Goal: Transaction & Acquisition: Subscribe to service/newsletter

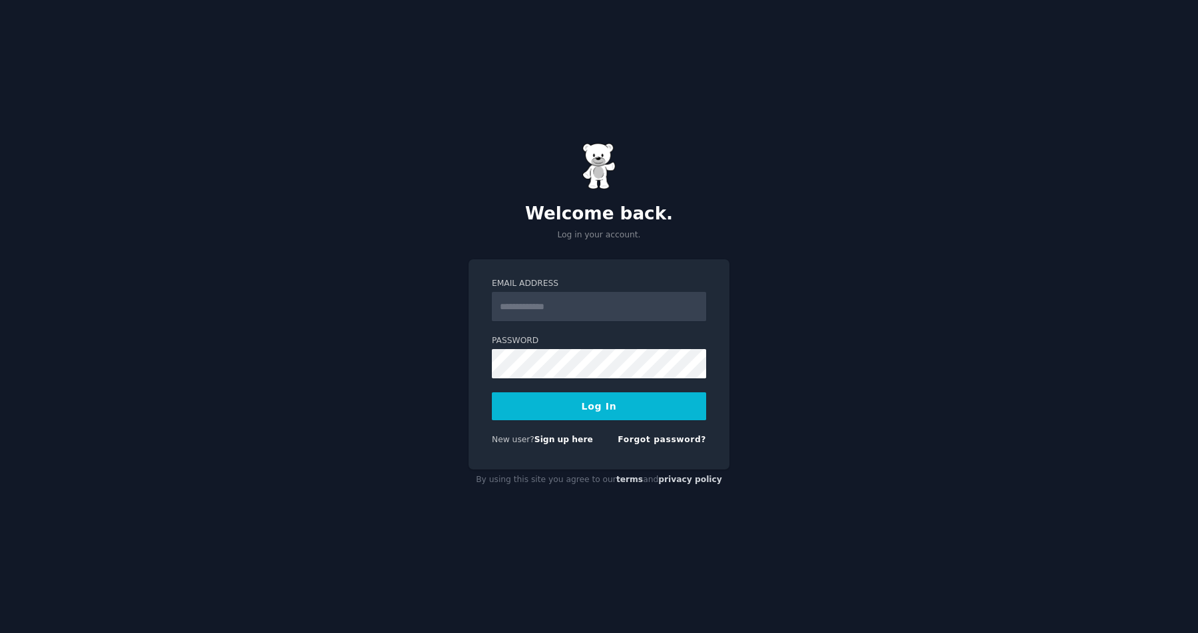
click at [0, 633] on com-1password-button at bounding box center [0, 633] width 0 height 0
click at [604, 309] on input "Email Address" at bounding box center [599, 306] width 214 height 29
type input "**********"
click at [492, 393] on button "Log In" at bounding box center [599, 407] width 214 height 28
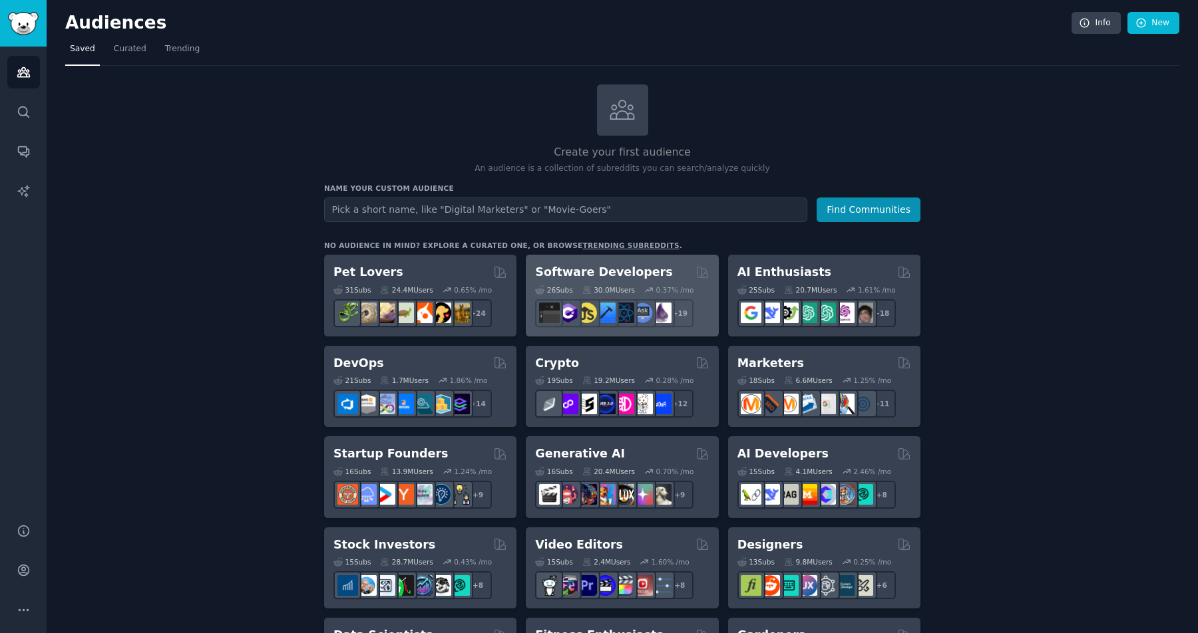
click at [608, 275] on h2 "Software Developers" at bounding box center [603, 272] width 137 height 17
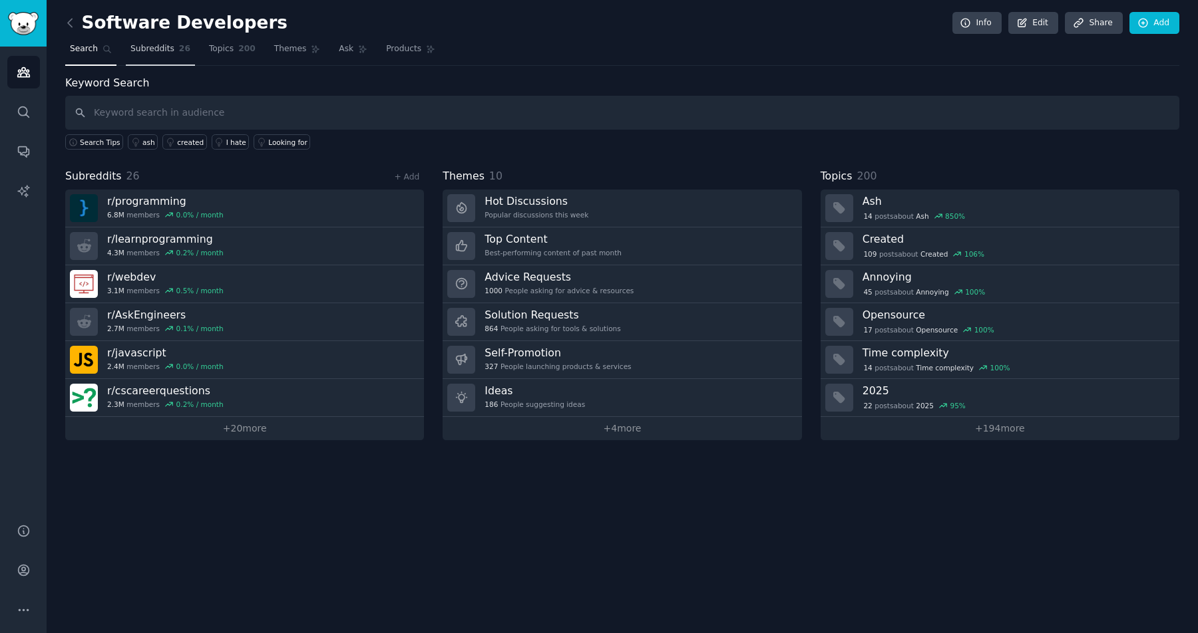
click at [155, 48] on span "Subreddits" at bounding box center [152, 49] width 44 height 12
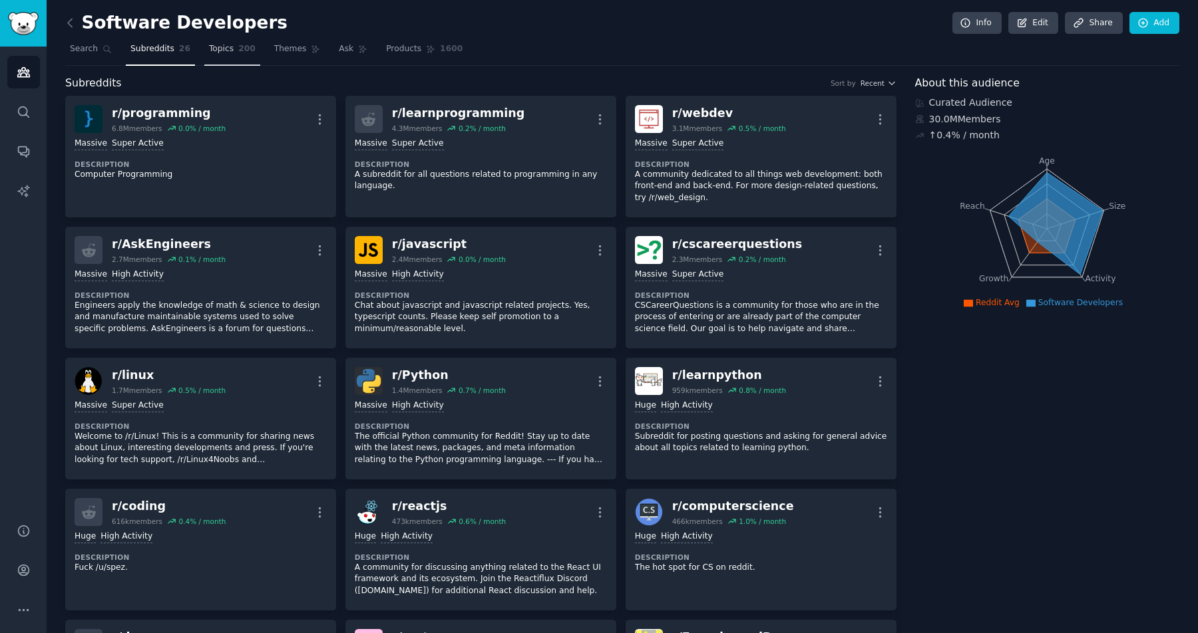
click at [216, 52] on span "Topics" at bounding box center [221, 49] width 25 height 12
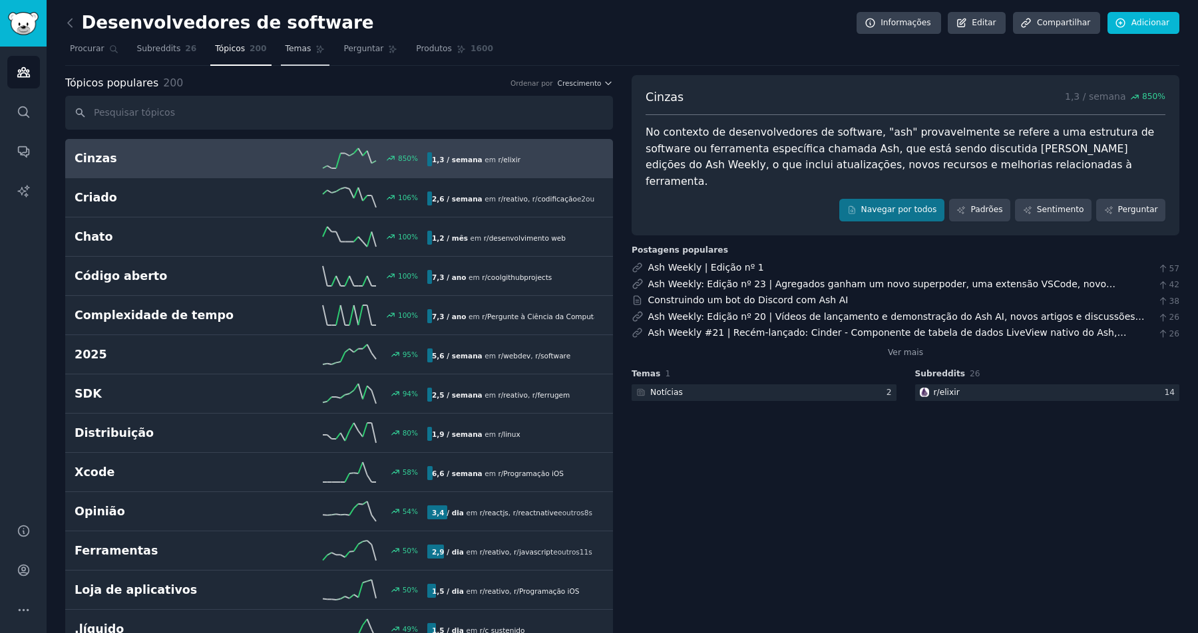
click at [300, 51] on font "Temas" at bounding box center [298, 48] width 26 height 9
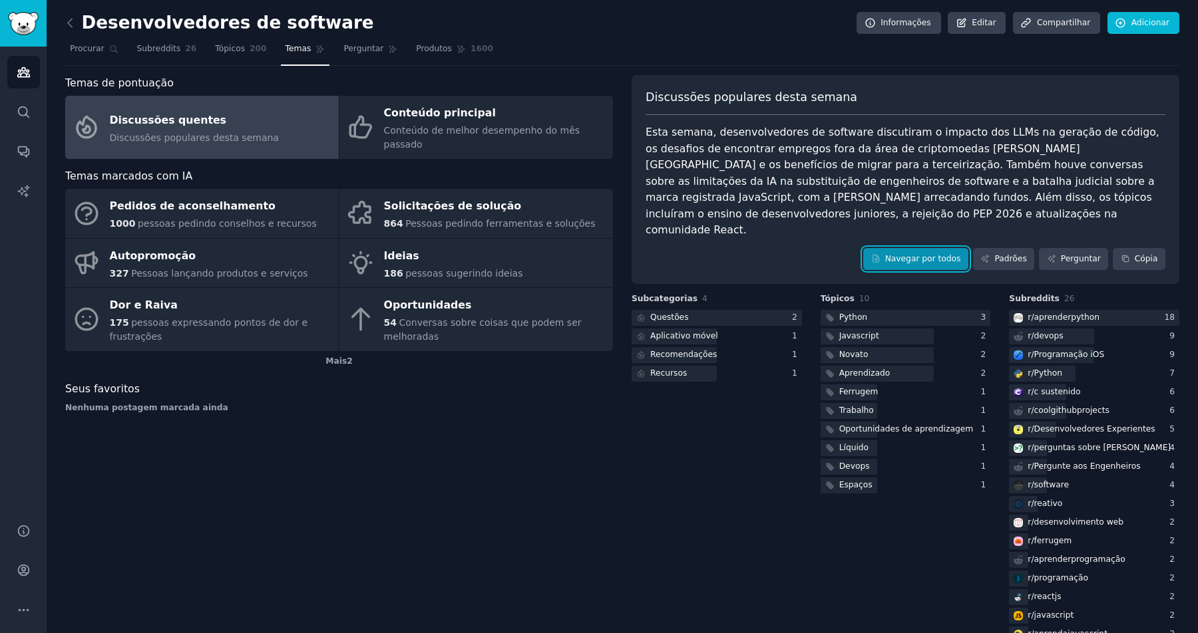
click at [896, 253] on font "Navegar por todos" at bounding box center [923, 259] width 76 height 12
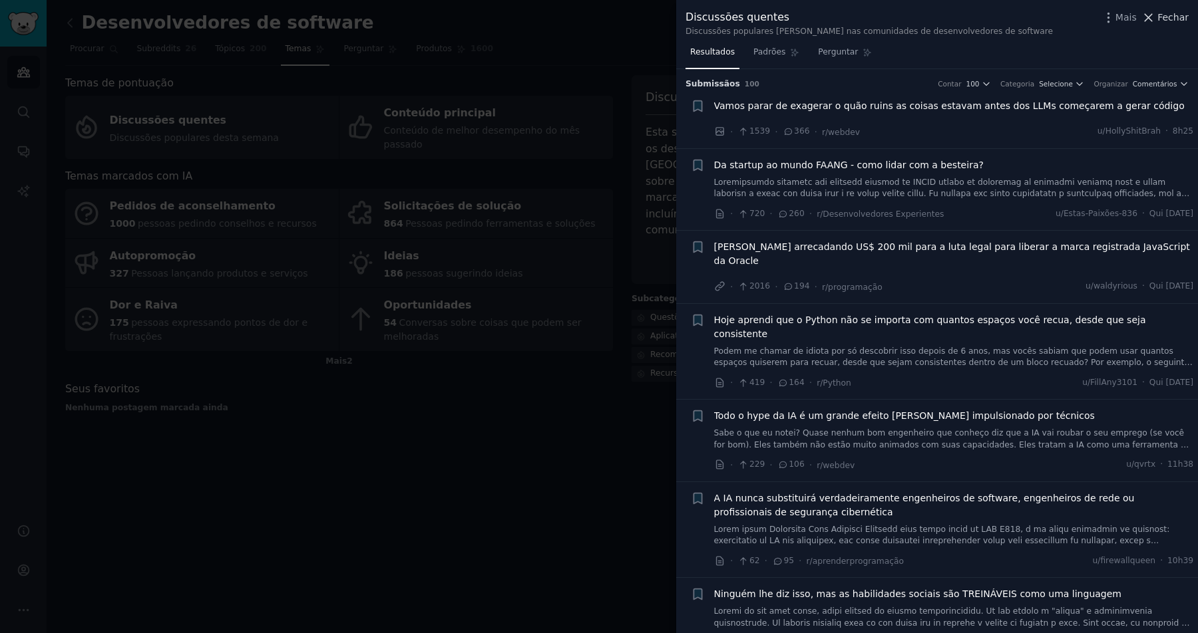
click at [1172, 18] on font "Fechar" at bounding box center [1172, 17] width 31 height 11
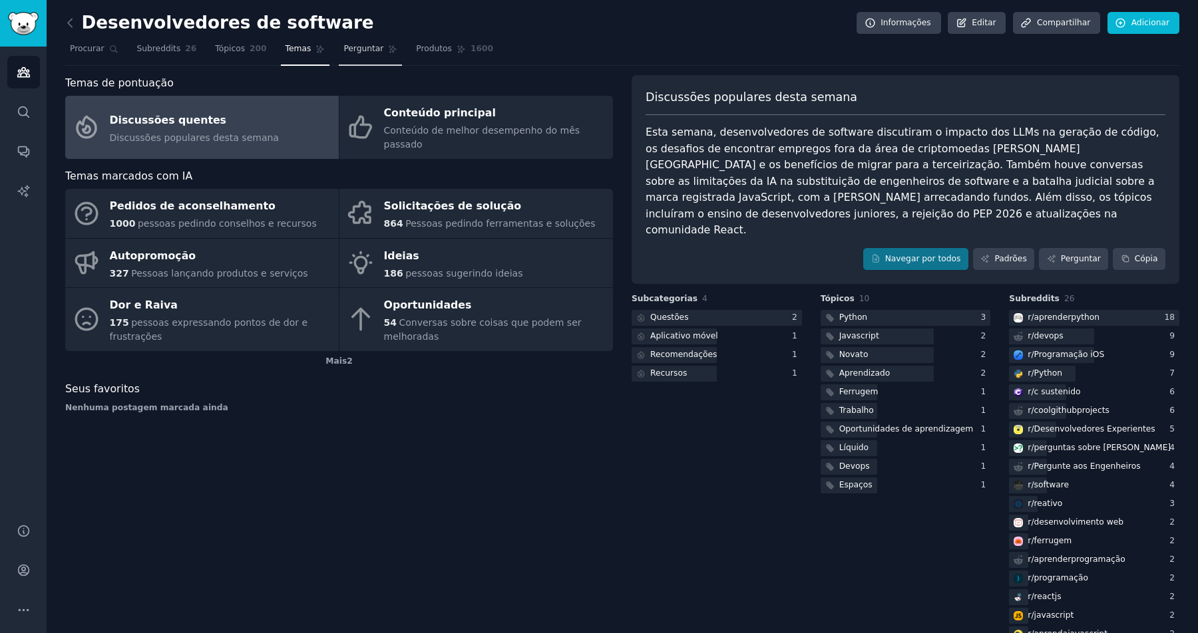
click at [363, 49] on font "Perguntar" at bounding box center [363, 48] width 40 height 9
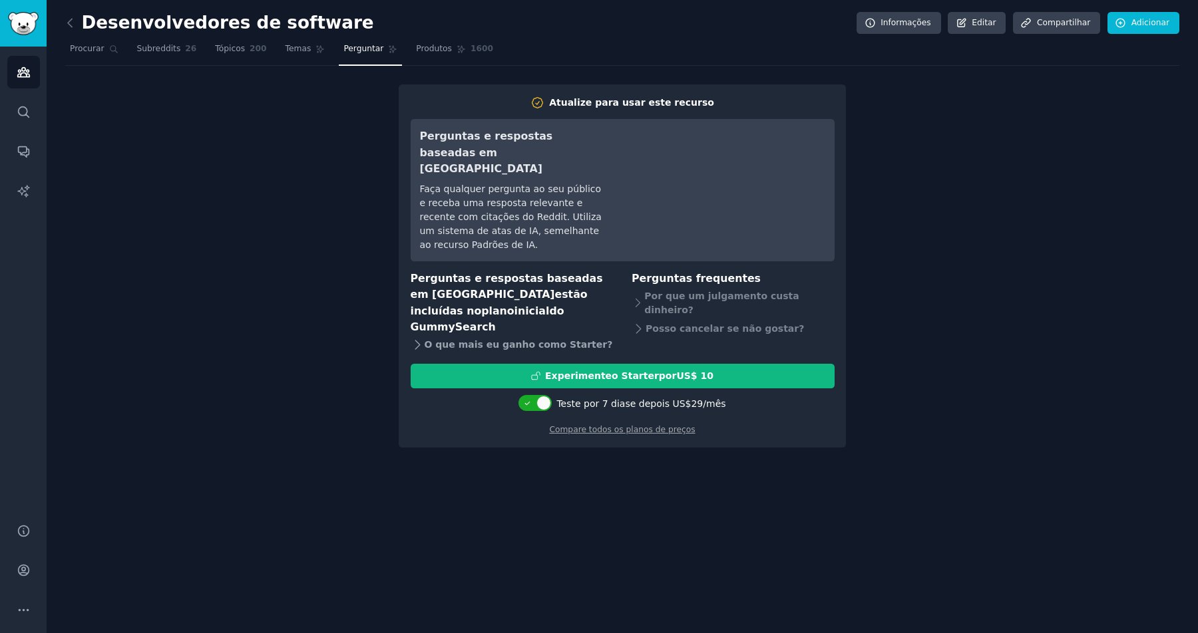
click at [453, 339] on font "O que mais eu ganho com" at bounding box center [492, 344] width 136 height 11
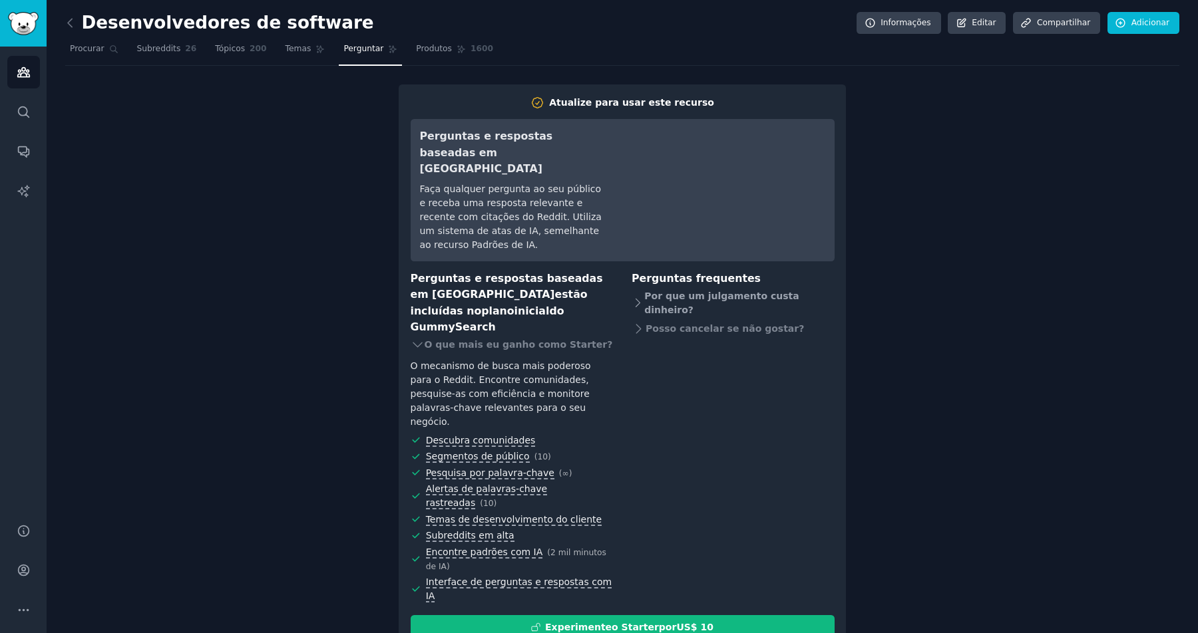
click at [671, 291] on font "Por que um julgamento custa dinheiro?" at bounding box center [721, 303] width 154 height 25
click at [439, 50] on font "Produtos" at bounding box center [434, 48] width 36 height 9
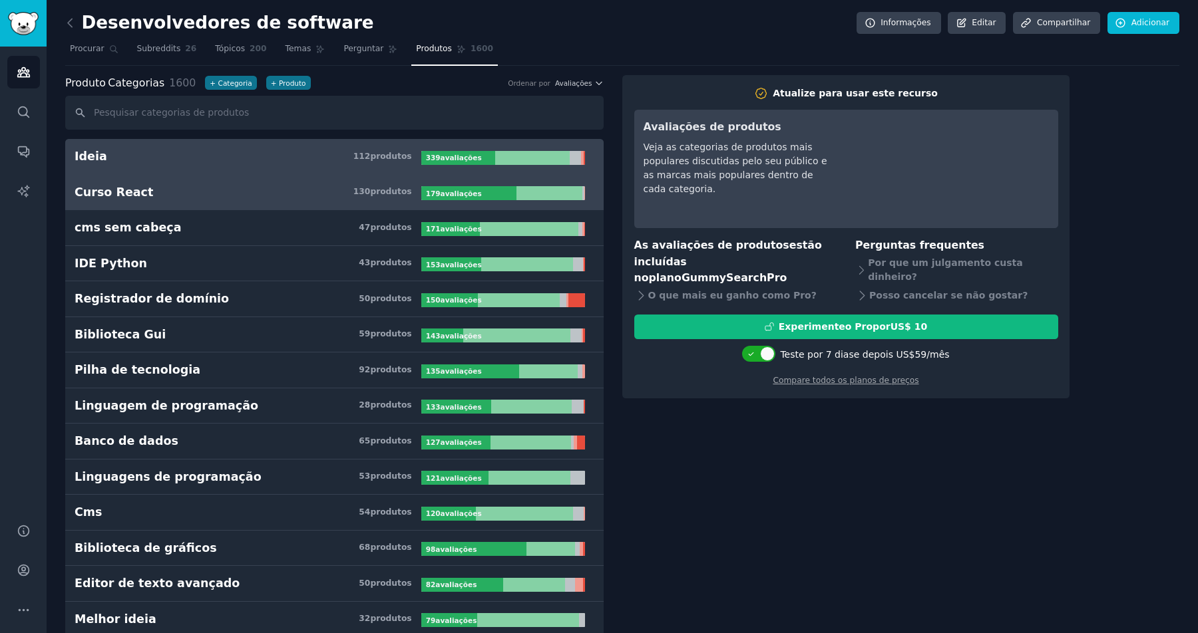
click at [135, 188] on font "Curso React" at bounding box center [114, 192] width 79 height 13
click at [102, 156] on h3 "Ideia 112 produtos ​" at bounding box center [248, 156] width 347 height 17
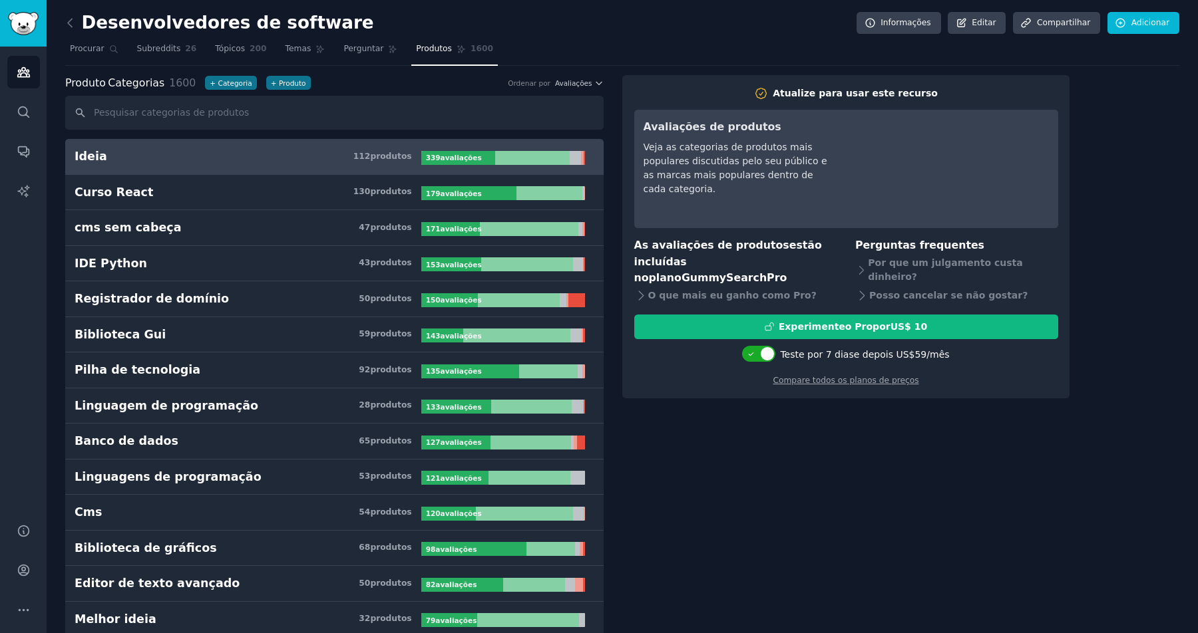
click at [508, 160] on div at bounding box center [532, 158] width 75 height 14
click at [770, 347] on div at bounding box center [767, 354] width 15 height 15
checkbox input "false"
click at [836, 376] on font "Compare todos os planos de preços" at bounding box center [845, 380] width 146 height 9
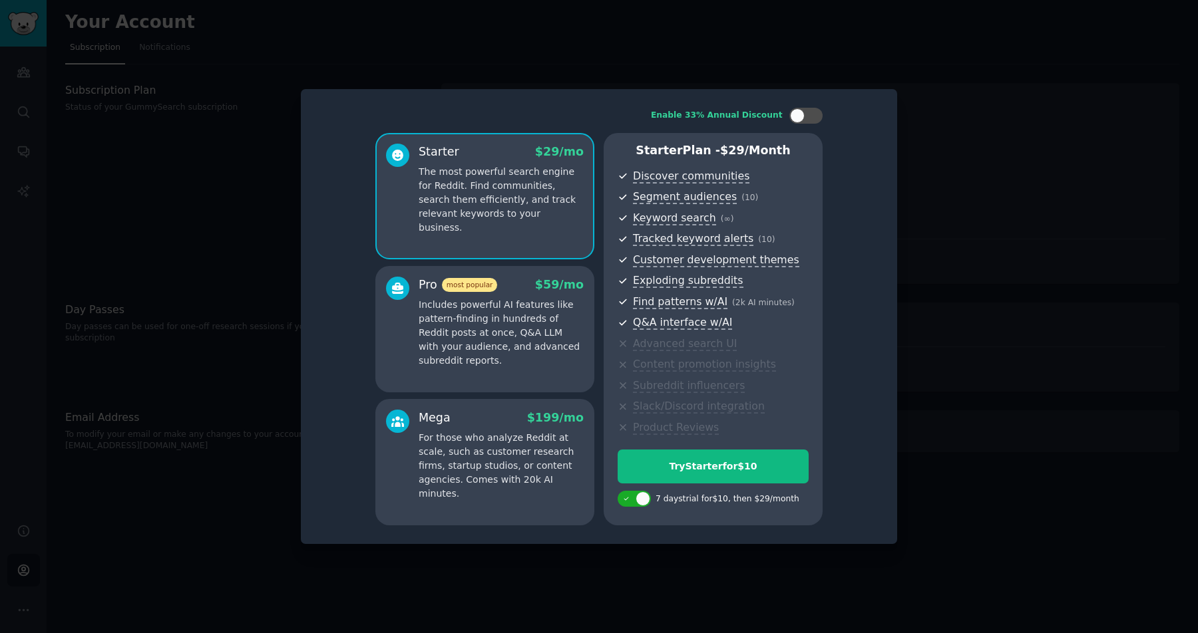
click at [509, 303] on p "Includes powerful AI features like pattern-finding in hundreds of Reddit posts …" at bounding box center [500, 333] width 165 height 70
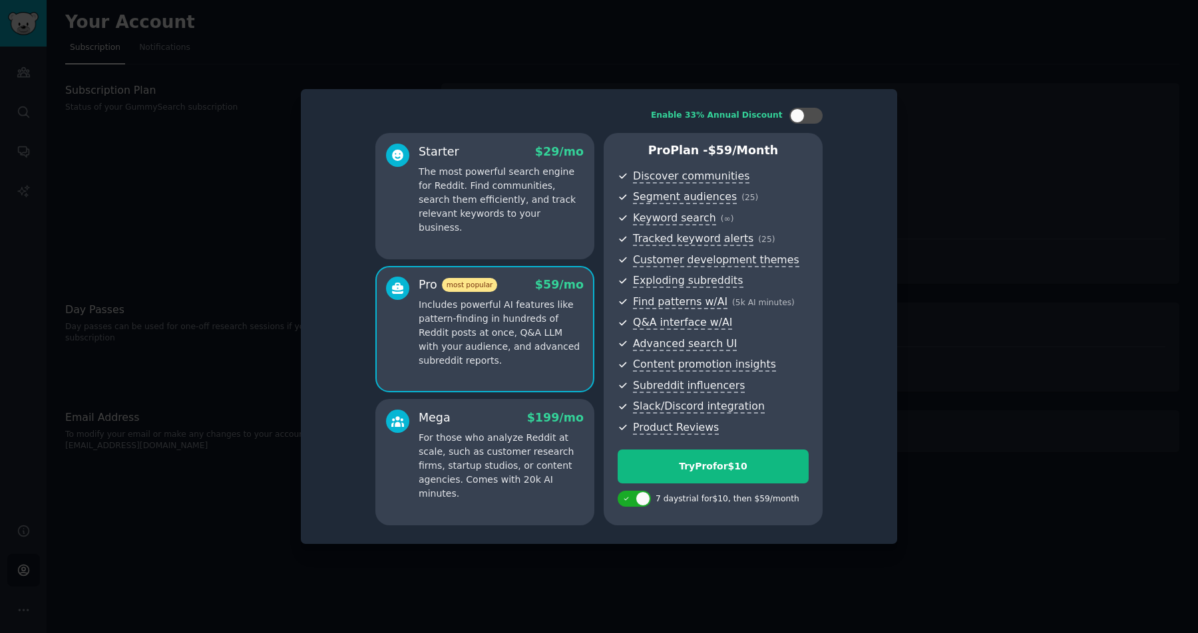
click at [491, 416] on div "Mega $ 199 /mo" at bounding box center [500, 418] width 165 height 17
click at [508, 387] on div "Pro most popular $ 59 /mo Includes powerful AI features like pattern-finding in…" at bounding box center [484, 329] width 219 height 126
click at [504, 443] on p "For those who analyze Reddit at scale, such as customer research firms, startup…" at bounding box center [500, 466] width 165 height 70
click at [510, 387] on div "Pro most popular $ 59 /mo Includes powerful AI features like pattern-finding in…" at bounding box center [484, 329] width 219 height 126
click at [507, 446] on p "For those who analyze Reddit at scale, such as customer research firms, startup…" at bounding box center [500, 466] width 165 height 70
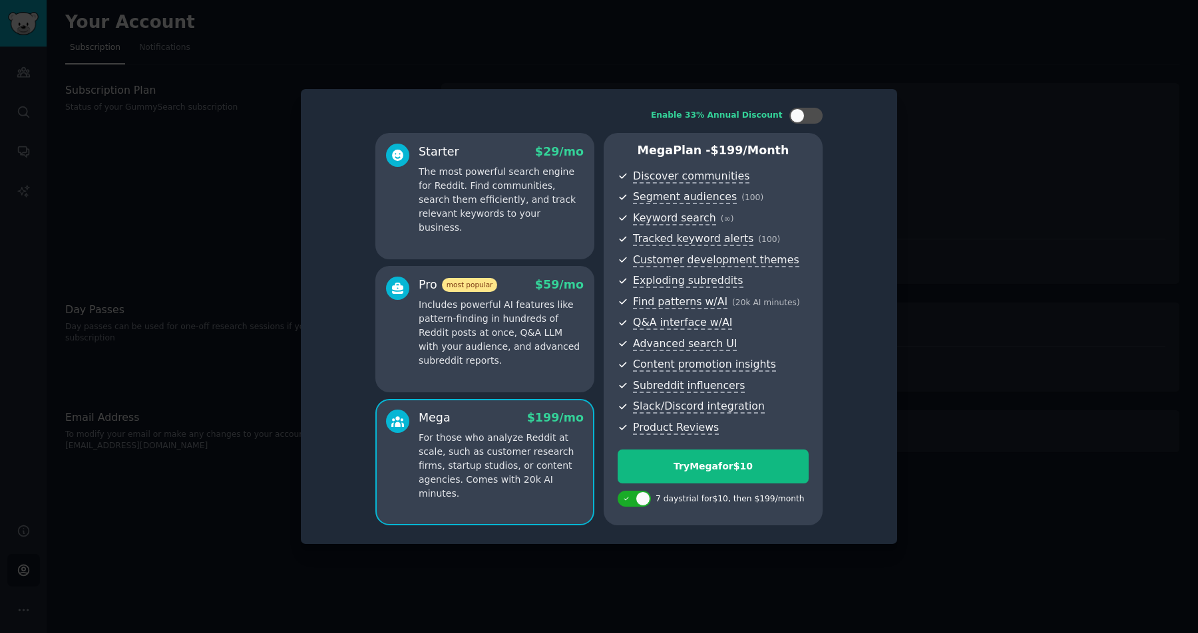
click at [513, 393] on div "Starter $ 29 /mo The most powerful search engine for Reddit. Find communities, …" at bounding box center [484, 329] width 219 height 393
click at [515, 370] on div "Pro most popular $ 59 /mo Includes powerful AI features like pattern-finding in…" at bounding box center [484, 329] width 219 height 126
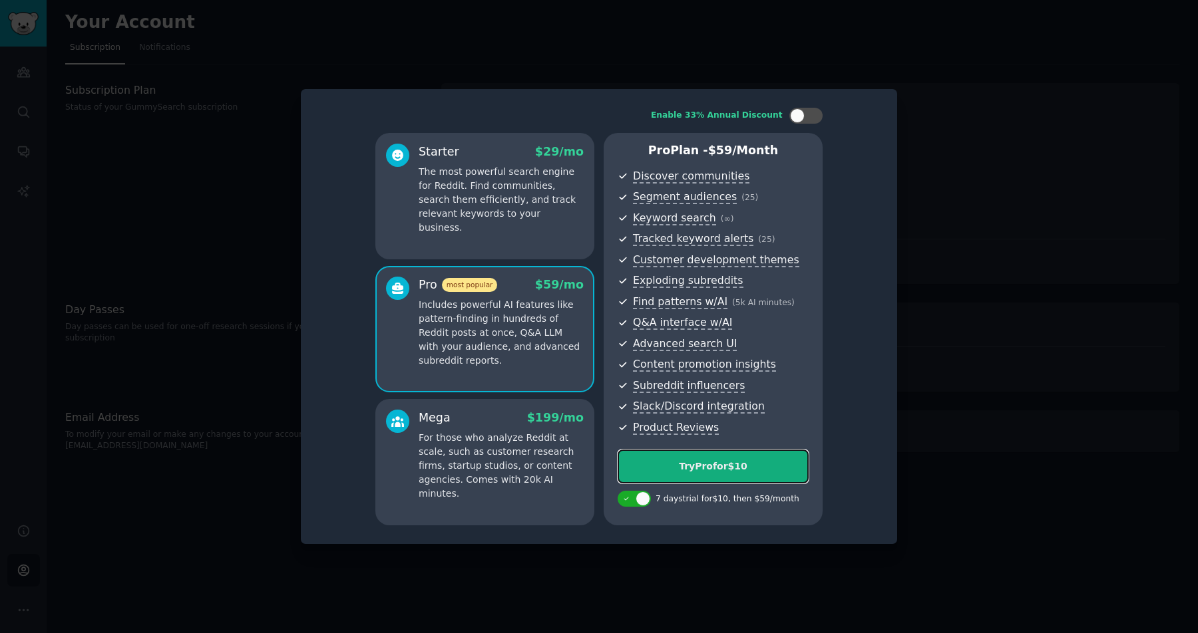
click at [714, 468] on div "Try Pro for $10" at bounding box center [713, 467] width 190 height 14
